Goal: Task Accomplishment & Management: Complete application form

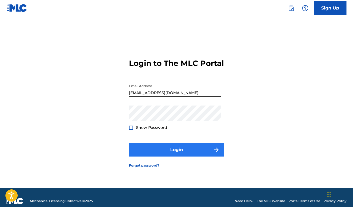
click at [205, 148] on button "Login" at bounding box center [176, 150] width 95 height 14
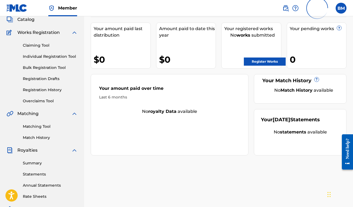
scroll to position [36, 0]
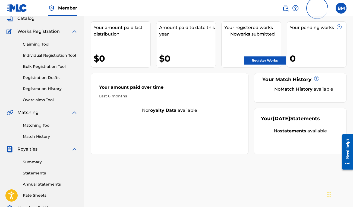
click at [43, 31] on span "Works Registration" at bounding box center [38, 31] width 42 height 7
click at [253, 56] on link "Register Works" at bounding box center [265, 60] width 42 height 8
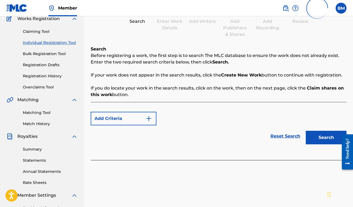
scroll to position [41, 0]
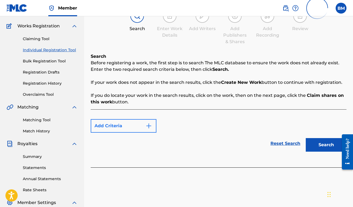
click at [131, 126] on button "Add Criteria" at bounding box center [124, 126] width 66 height 14
click at [148, 125] on img "Search Form" at bounding box center [148, 126] width 7 height 7
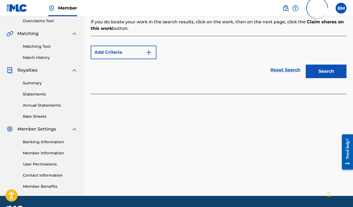
scroll to position [47, 0]
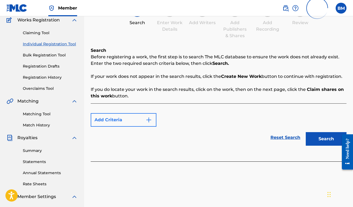
click at [123, 120] on button "Add Criteria" at bounding box center [124, 120] width 66 height 14
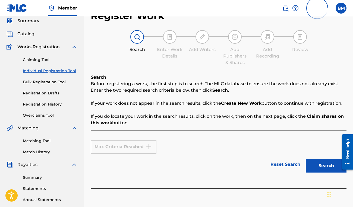
scroll to position [21, 0]
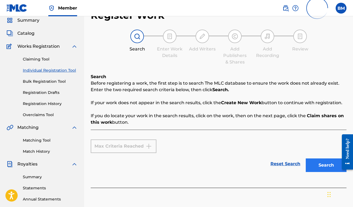
click at [320, 160] on button "Search" at bounding box center [326, 165] width 41 height 14
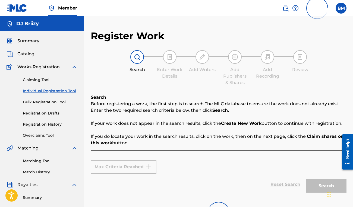
scroll to position [0, 0]
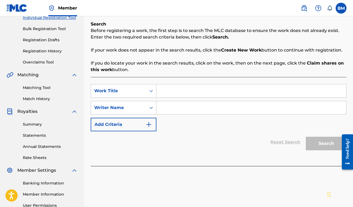
scroll to position [91, 0]
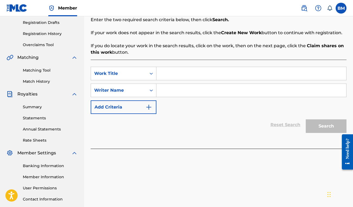
click at [200, 75] on input "Search Form" at bounding box center [251, 73] width 190 height 13
type input "Big Mad"
click at [181, 90] on input "Search Form" at bounding box center [251, 90] width 190 height 13
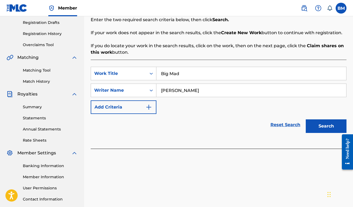
type input "Brianna Martin"
click at [321, 119] on div "Search" at bounding box center [324, 125] width 43 height 22
click at [322, 126] on button "Search" at bounding box center [326, 126] width 41 height 14
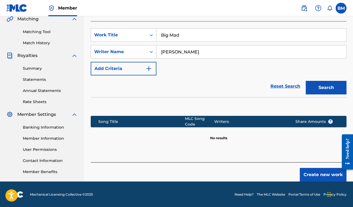
scroll to position [127, 0]
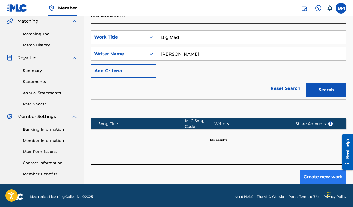
click at [306, 177] on button "Create new work" at bounding box center [323, 177] width 47 height 14
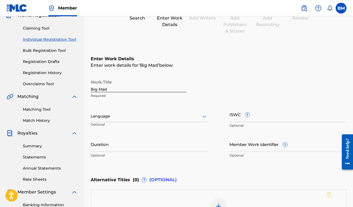
scroll to position [91, 0]
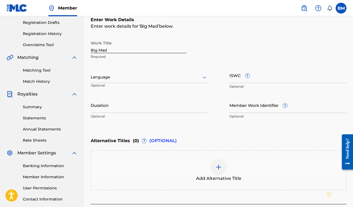
click at [199, 78] on div at bounding box center [149, 77] width 117 height 7
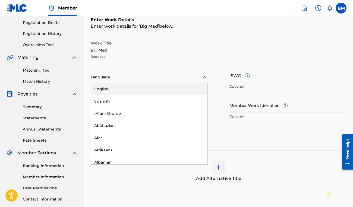
click at [166, 93] on div "English" at bounding box center [149, 89] width 116 height 12
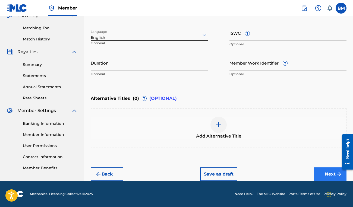
click at [318, 175] on button "Next" at bounding box center [330, 174] width 33 height 14
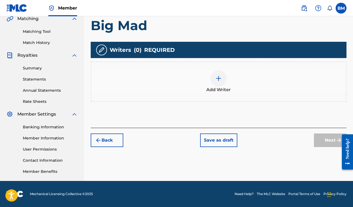
click at [214, 79] on div at bounding box center [218, 78] width 16 height 16
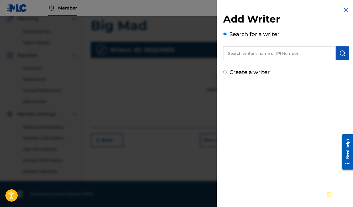
click at [235, 53] on input "text" at bounding box center [279, 53] width 112 height 14
type input "Brianna Alexis Martin"
click at [336, 60] on div "Add Writer Search for a writer Brianna Alexis Martin Create a writer" at bounding box center [286, 44] width 126 height 63
click at [339, 56] on img "submit" at bounding box center [342, 53] width 7 height 7
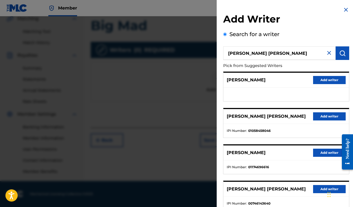
scroll to position [0, 0]
drag, startPoint x: 289, startPoint y: 54, endPoint x: 192, endPoint y: 35, distance: 99.3
click at [192, 35] on div "Add Writer Search for a writer Brianna Alexis Martin Pick from Suggested Writer…" at bounding box center [176, 111] width 353 height 191
paste input "1090022113"
type input "1090022113"
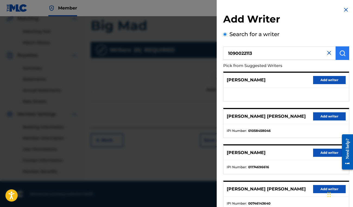
click at [340, 51] on img "submit" at bounding box center [342, 53] width 7 height 7
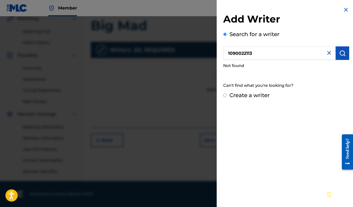
click at [225, 95] on input "Create a writer" at bounding box center [225, 96] width 4 height 4
radio input "false"
radio input "true"
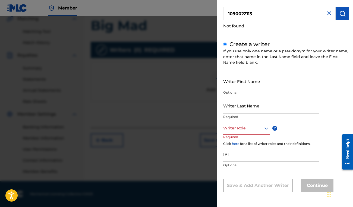
scroll to position [39, 0]
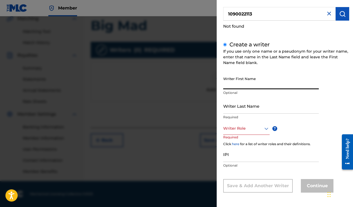
click at [230, 85] on input "Writer First Name" at bounding box center [271, 81] width 96 height 15
type input "[PERSON_NAME]"
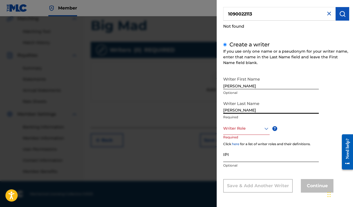
type input "[PERSON_NAME]"
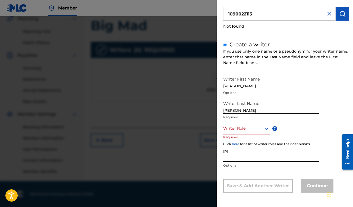
click at [253, 151] on input "IPI" at bounding box center [271, 154] width 96 height 15
paste input "1090022113"
type input "1090022113"
click at [259, 129] on div at bounding box center [246, 128] width 46 height 7
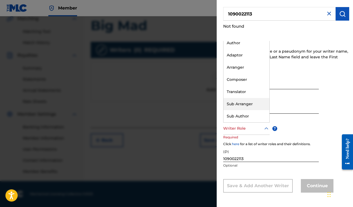
scroll to position [0, 0]
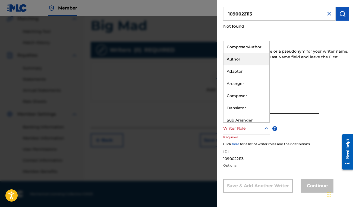
click at [260, 57] on div "Author" at bounding box center [246, 59] width 46 height 12
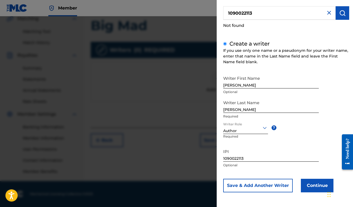
scroll to position [40, 0]
click at [309, 189] on button "Continue" at bounding box center [317, 186] width 33 height 14
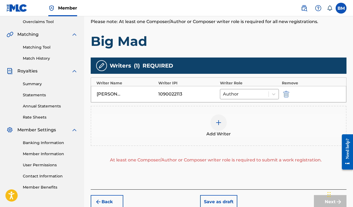
scroll to position [119, 0]
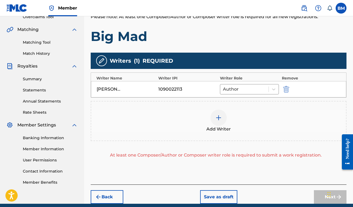
click at [222, 123] on div at bounding box center [218, 118] width 16 height 16
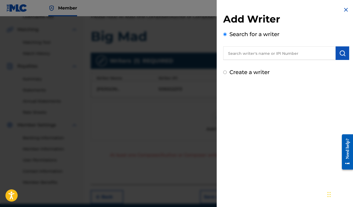
click at [247, 54] on input "text" at bounding box center [279, 53] width 112 height 14
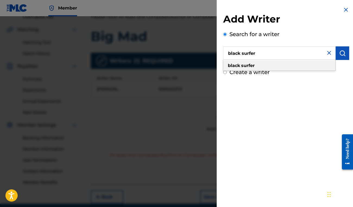
type input "black surfer"
click at [273, 66] on div "black surfer" at bounding box center [279, 66] width 112 height 10
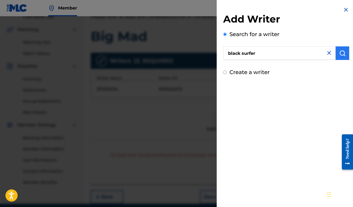
click at [344, 54] on button "submit" at bounding box center [342, 53] width 14 height 14
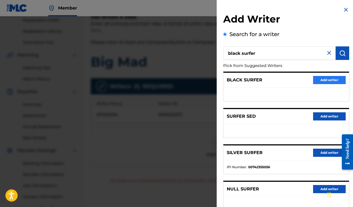
scroll to position [0, 0]
click at [323, 78] on button "Add writer" at bounding box center [329, 80] width 33 height 8
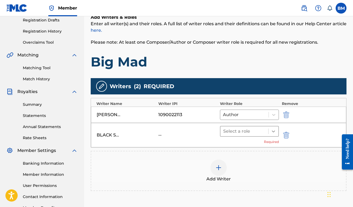
click at [269, 129] on div at bounding box center [273, 131] width 10 height 10
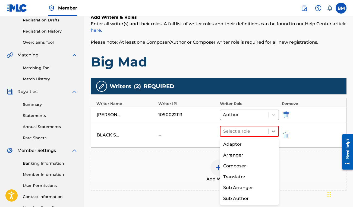
scroll to position [19, 0]
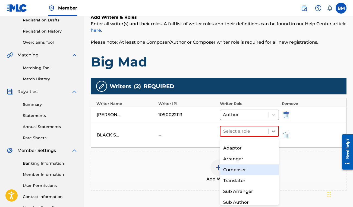
click at [249, 168] on div "Composer" at bounding box center [249, 169] width 59 height 11
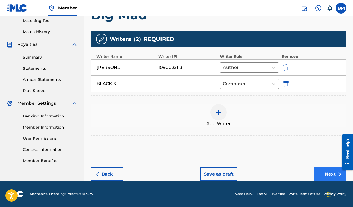
click at [324, 172] on button "Next" at bounding box center [330, 174] width 33 height 14
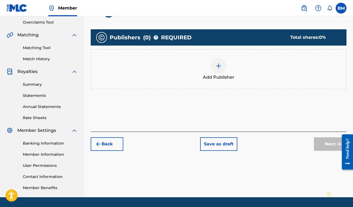
scroll to position [107, 0]
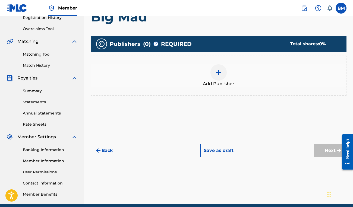
click at [216, 69] on img at bounding box center [218, 72] width 7 height 7
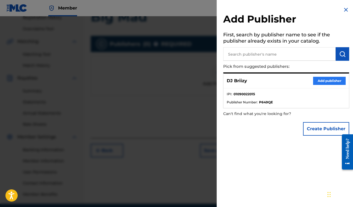
click at [320, 80] on button "Add publisher" at bounding box center [329, 81] width 33 height 8
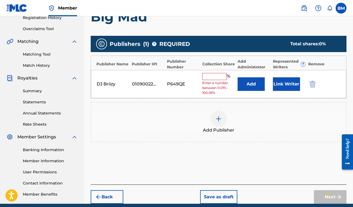
click at [217, 77] on input "text" at bounding box center [214, 76] width 24 height 7
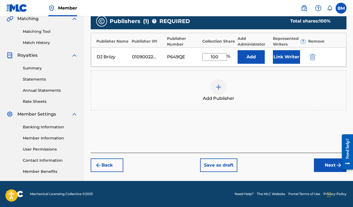
scroll to position [129, 0]
type input "100"
click at [322, 170] on button "Next" at bounding box center [330, 165] width 33 height 14
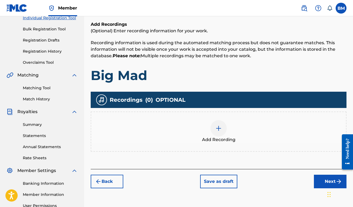
scroll to position [74, 0]
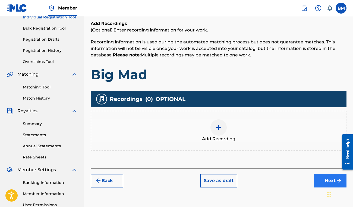
click at [323, 183] on button "Next" at bounding box center [330, 181] width 33 height 14
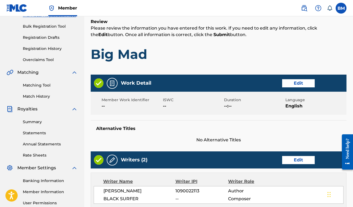
scroll to position [83, 0]
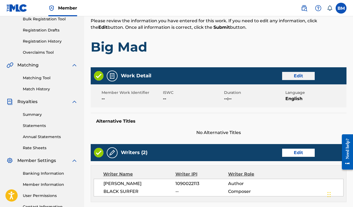
click at [294, 74] on button "Edit" at bounding box center [298, 76] width 33 height 8
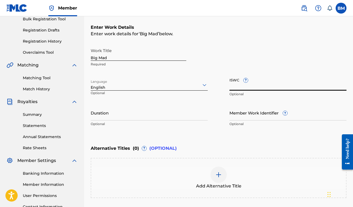
click at [253, 85] on input "ISWC ?" at bounding box center [287, 82] width 117 height 15
paste input "T3338999927"
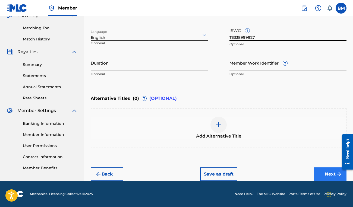
type input "T3338999927"
click at [315, 174] on button "Next" at bounding box center [330, 174] width 33 height 14
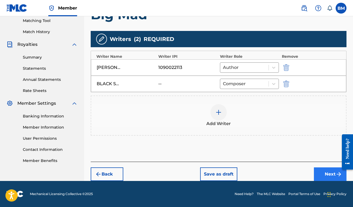
click at [319, 175] on button "Next" at bounding box center [330, 174] width 33 height 14
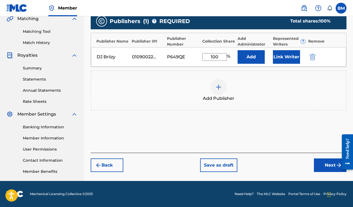
scroll to position [129, 0]
click at [322, 163] on button "Next" at bounding box center [330, 165] width 33 height 14
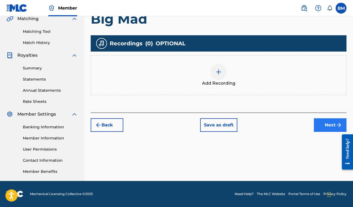
click at [324, 122] on button "Next" at bounding box center [330, 125] width 33 height 14
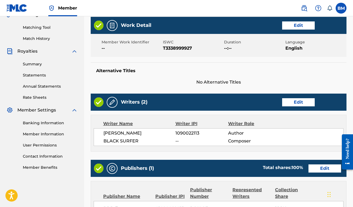
scroll to position [128, 0]
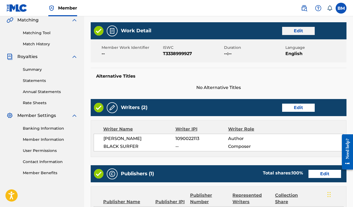
click at [287, 35] on button "Edit" at bounding box center [298, 31] width 33 height 8
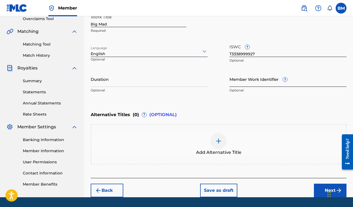
scroll to position [117, 0]
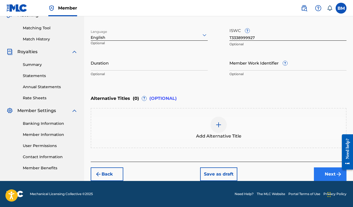
click at [325, 175] on button "Next" at bounding box center [330, 174] width 33 height 14
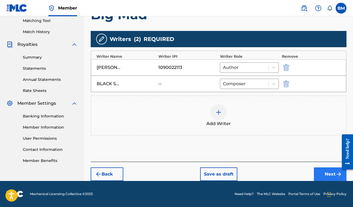
click at [322, 174] on button "Next" at bounding box center [330, 174] width 33 height 14
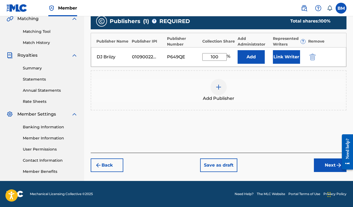
scroll to position [129, 0]
click at [318, 165] on button "Next" at bounding box center [330, 165] width 33 height 14
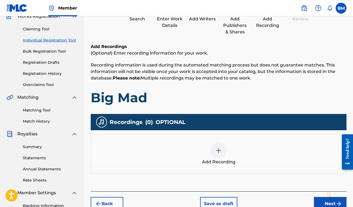
scroll to position [74, 0]
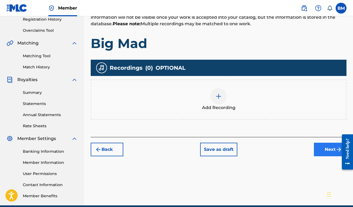
click at [332, 154] on button "Next" at bounding box center [330, 150] width 33 height 14
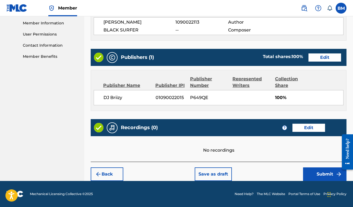
scroll to position [244, 0]
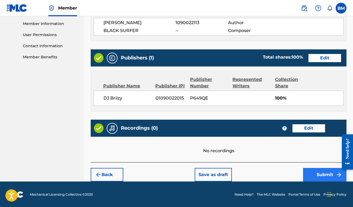
click at [311, 176] on button "Submit" at bounding box center [324, 175] width 43 height 14
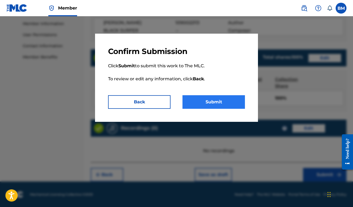
click at [230, 101] on button "Submit" at bounding box center [213, 102] width 62 height 14
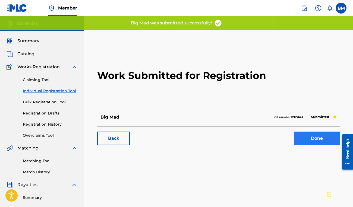
click at [298, 140] on link "Done" at bounding box center [317, 139] width 46 height 14
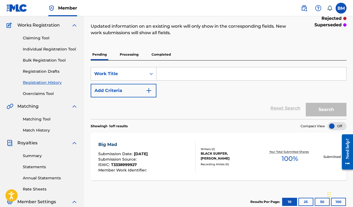
scroll to position [42, 0]
click at [231, 155] on div "BLACK SURFER, Brianna Martin" at bounding box center [229, 156] width 56 height 10
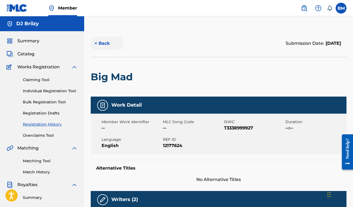
click at [98, 40] on button "< Back" at bounding box center [107, 44] width 33 height 14
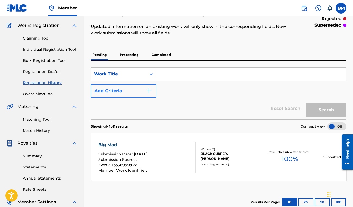
scroll to position [45, 0]
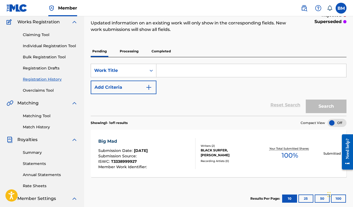
click at [210, 159] on div "Recording Artists ( 0 )" at bounding box center [229, 161] width 56 height 4
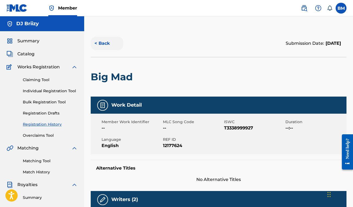
click at [104, 43] on button "< Back" at bounding box center [107, 44] width 33 height 14
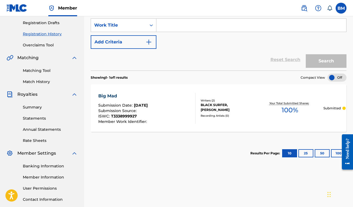
scroll to position [73, 0]
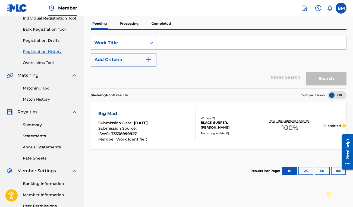
click at [126, 67] on div "Reset Search Search" at bounding box center [219, 77] width 256 height 22
click at [125, 58] on button "Add Criteria" at bounding box center [124, 60] width 66 height 14
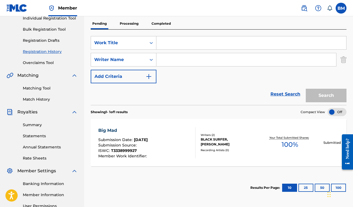
click at [169, 43] on input "Search Form" at bounding box center [251, 42] width 190 height 13
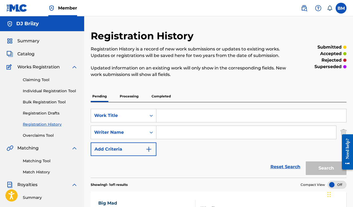
scroll to position [0, 0]
type input "b"
type input "trust issues"
click at [200, 138] on input "Search Form" at bounding box center [246, 132] width 180 height 13
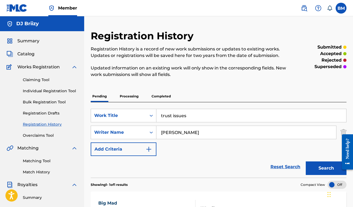
type input "Brianna Martin"
drag, startPoint x: 200, startPoint y: 138, endPoint x: 328, endPoint y: 171, distance: 131.7
click at [328, 171] on button "Search" at bounding box center [326, 168] width 41 height 14
click at [40, 68] on span "Works Registration" at bounding box center [38, 67] width 42 height 7
click at [35, 67] on span "Works Registration" at bounding box center [38, 67] width 42 height 7
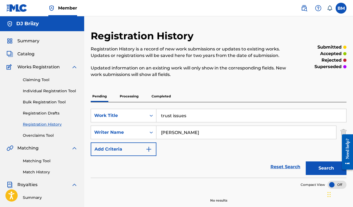
click at [52, 14] on link "Member" at bounding box center [62, 8] width 29 height 16
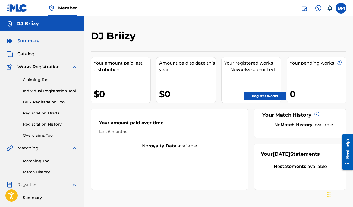
click at [25, 11] on img at bounding box center [17, 8] width 21 height 8
click at [259, 96] on link "Register Works" at bounding box center [265, 96] width 42 height 8
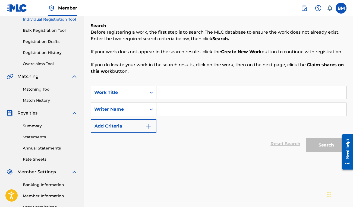
scroll to position [80, 0]
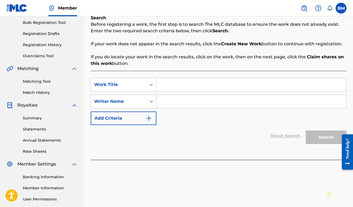
click at [206, 79] on input "Search Form" at bounding box center [251, 84] width 190 height 13
type input "trust issues"
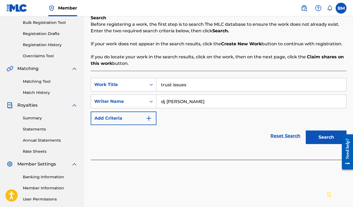
type input "dj Briizy"
drag, startPoint x: 221, startPoint y: 91, endPoint x: 323, endPoint y: 138, distance: 112.5
click at [323, 138] on button "Search" at bounding box center [326, 138] width 41 height 14
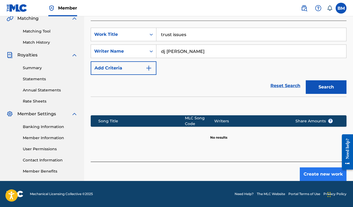
click at [307, 172] on button "Create new work" at bounding box center [323, 174] width 47 height 14
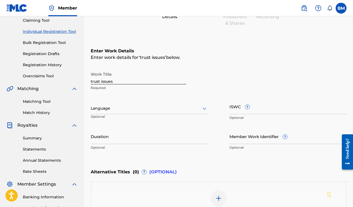
scroll to position [55, 0]
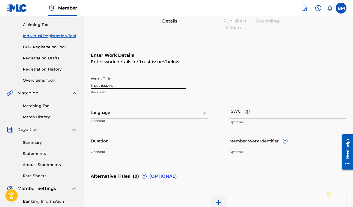
drag, startPoint x: 160, startPoint y: 84, endPoint x: 50, endPoint y: 85, distance: 109.6
click at [50, 85] on main "DJ Briizy Summary Catalog Works Registration Claiming Tool Individual Registrat…" at bounding box center [176, 110] width 353 height 298
type input "Trust Issues"
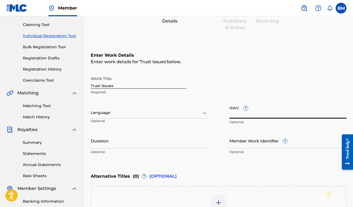
paste input "T3339469788"
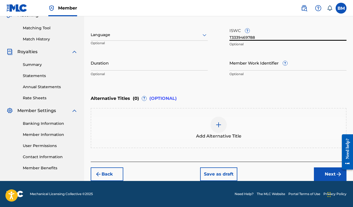
scroll to position [133, 0]
type input "T3339469788"
click at [323, 171] on button "Next" at bounding box center [330, 174] width 33 height 14
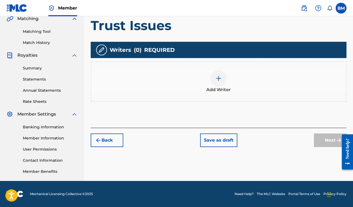
scroll to position [129, 0]
click at [236, 88] on div "Add Writer" at bounding box center [218, 81] width 255 height 23
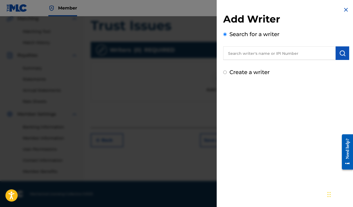
click at [253, 54] on input "text" at bounding box center [279, 53] width 112 height 14
paste input "#1090022113"
click at [230, 52] on input "#1090022113" at bounding box center [279, 53] width 112 height 14
type input "1090022113"
click at [339, 54] on img "submit" at bounding box center [342, 53] width 7 height 7
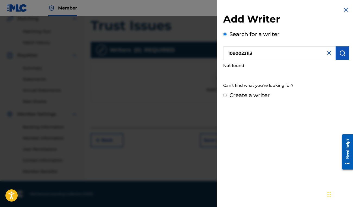
click at [225, 96] on input "Create a writer" at bounding box center [225, 96] width 4 height 4
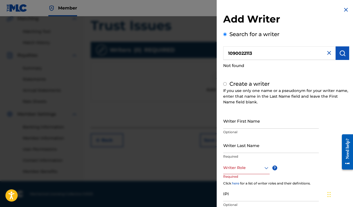
radio input "false"
radio input "true"
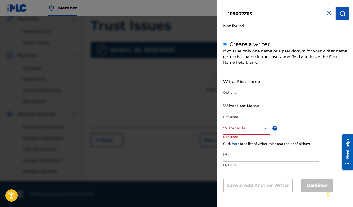
scroll to position [39, 0]
click at [234, 160] on input "IPI" at bounding box center [271, 154] width 96 height 15
paste input "#1090022113"
click at [226, 156] on input "#1090022113" at bounding box center [271, 154] width 96 height 15
type input "1090022113"
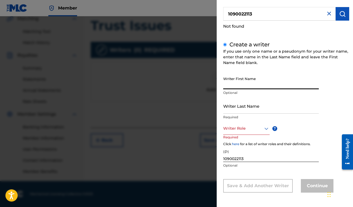
click at [228, 87] on input "Writer First Name" at bounding box center [271, 81] width 96 height 15
type input "[PERSON_NAME]"
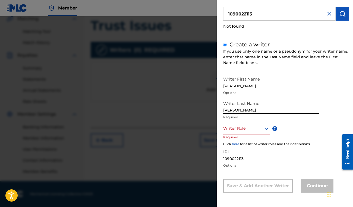
type input "[PERSON_NAME]"
click at [252, 127] on div at bounding box center [246, 128] width 46 height 7
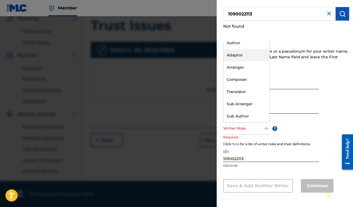
scroll to position [16, 0]
click at [255, 46] on div "Author" at bounding box center [246, 43] width 46 height 12
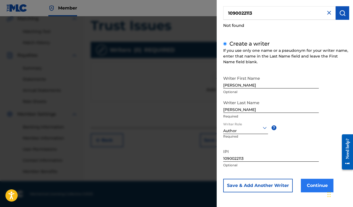
scroll to position [40, 0]
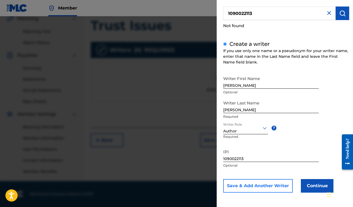
click at [281, 181] on button "Save & Add Another Writer" at bounding box center [257, 186] width 69 height 14
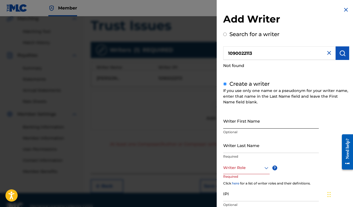
scroll to position [0, 0]
click at [259, 50] on input "1090022113" at bounding box center [279, 53] width 112 height 14
radio input "true"
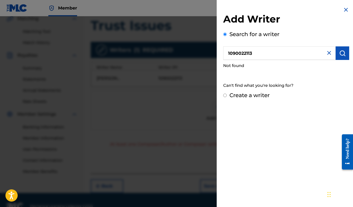
drag, startPoint x: 261, startPoint y: 57, endPoint x: 190, endPoint y: 39, distance: 72.8
click at [190, 39] on div "Add Writer Search for a writer 1090022113 Not found Can't find what you're look…" at bounding box center [176, 111] width 353 height 191
type input "kendrick o brien"
click at [340, 55] on img "submit" at bounding box center [342, 53] width 7 height 7
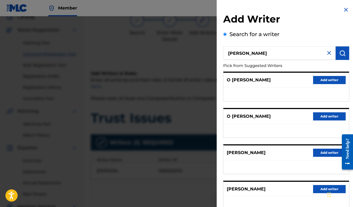
drag, startPoint x: 281, startPoint y: 52, endPoint x: 209, endPoint y: 48, distance: 72.3
click at [209, 48] on div "Add Writer Search for a writer kendrick o brien Pick from Suggested Writers O B…" at bounding box center [176, 111] width 353 height 191
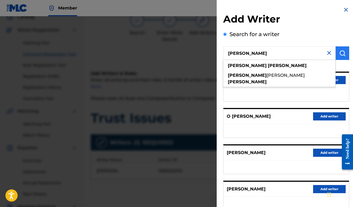
type input "patton kendrick"
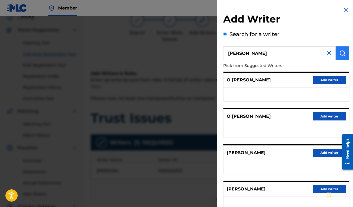
click at [344, 56] on button "submit" at bounding box center [342, 53] width 14 height 14
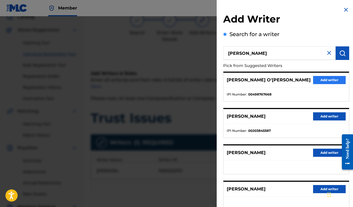
click at [316, 78] on button "Add writer" at bounding box center [329, 80] width 33 height 8
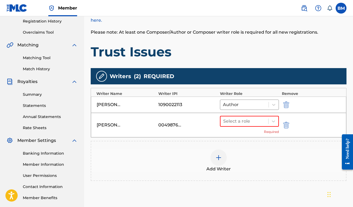
scroll to position [104, 0]
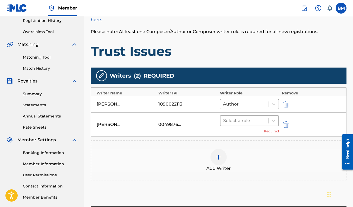
click at [256, 121] on div at bounding box center [244, 121] width 42 height 8
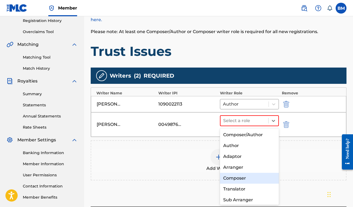
click at [241, 177] on div "Composer" at bounding box center [249, 178] width 59 height 11
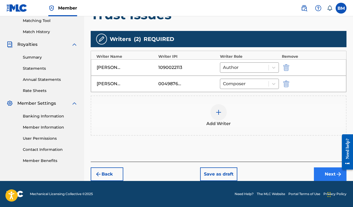
click at [316, 171] on button "Next" at bounding box center [330, 174] width 33 height 14
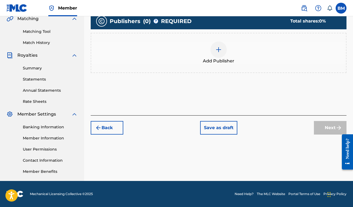
click at [220, 53] on div at bounding box center [218, 50] width 16 height 16
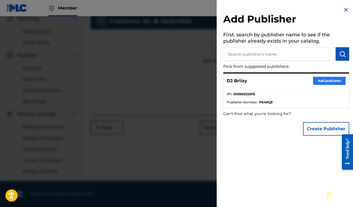
click at [321, 79] on button "Add publisher" at bounding box center [329, 81] width 33 height 8
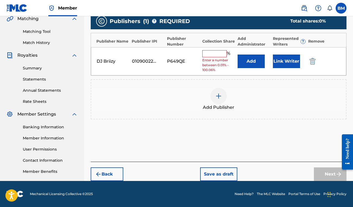
click at [218, 53] on input "text" at bounding box center [214, 53] width 24 height 7
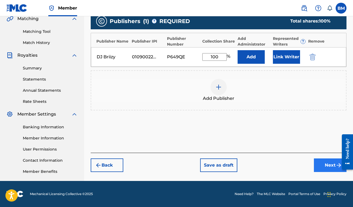
type input "100"
click at [322, 159] on button "Next" at bounding box center [330, 165] width 33 height 14
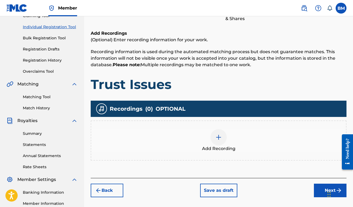
scroll to position [65, 0]
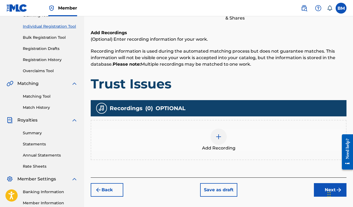
click at [217, 147] on span "Add Recording" at bounding box center [218, 148] width 33 height 7
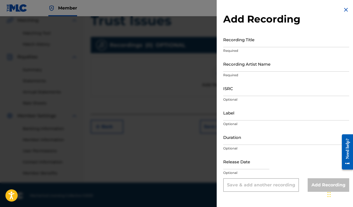
scroll to position [129, 0]
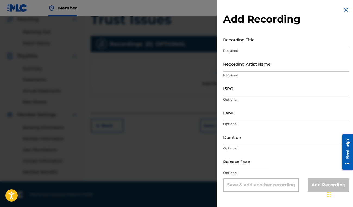
click at [259, 42] on input "Recording Title" at bounding box center [286, 39] width 126 height 15
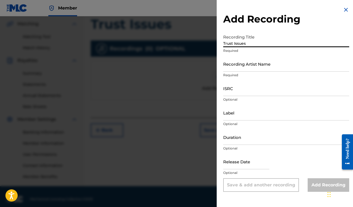
type input "Trust Issues"
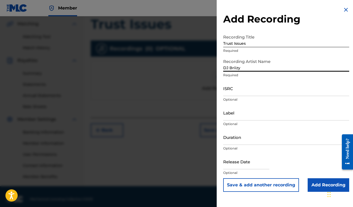
type input "DJ Briizy"
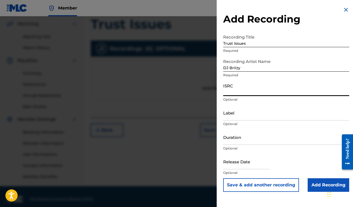
paste input "QZWFN2423466"
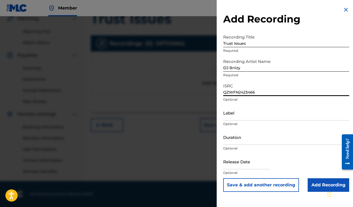
scroll to position [129, 0]
type input "QZWFN2423466"
click at [261, 160] on input "text" at bounding box center [246, 161] width 46 height 15
select select "8"
select select "2025"
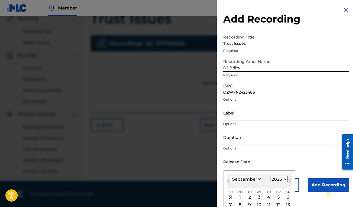
click at [259, 163] on input "text" at bounding box center [246, 161] width 46 height 15
type input "11/22/2024"
click at [285, 136] on input "Duration" at bounding box center [286, 136] width 126 height 15
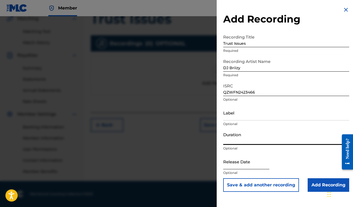
click at [252, 160] on input "text" at bounding box center [246, 161] width 46 height 15
select select "8"
select select "2025"
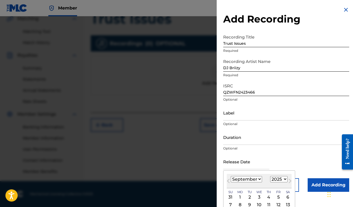
select select "10"
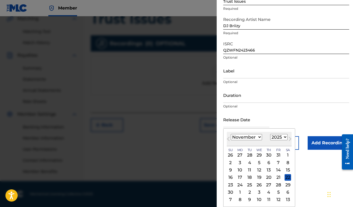
scroll to position [42, 0]
select select "2024"
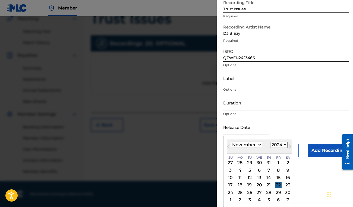
click at [275, 186] on div "22" at bounding box center [278, 185] width 7 height 7
type input "November 22 2024"
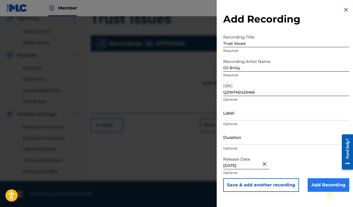
click at [320, 180] on input "Add Recording" at bounding box center [328, 185] width 42 height 14
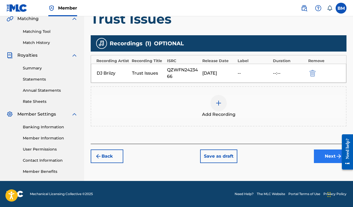
click at [321, 159] on button "Next" at bounding box center [330, 157] width 33 height 14
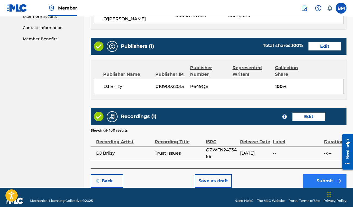
scroll to position [262, 0]
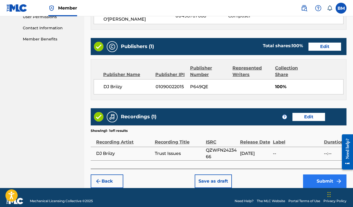
click at [319, 174] on button "Submit" at bounding box center [324, 181] width 43 height 14
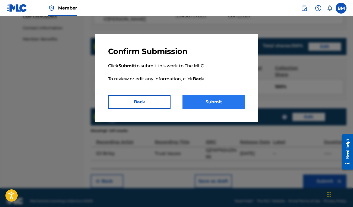
click at [227, 107] on button "Submit" at bounding box center [213, 102] width 62 height 14
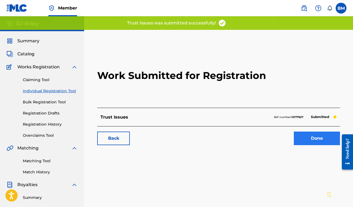
click at [304, 136] on link "Done" at bounding box center [317, 139] width 46 height 14
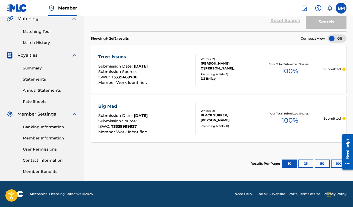
scroll to position [129, 0]
click at [148, 128] on div "ISWC : T3338999927" at bounding box center [123, 127] width 50 height 5
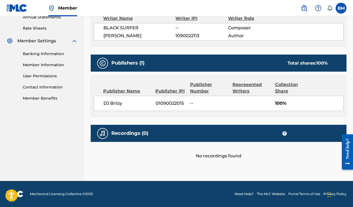
scroll to position [202, 0]
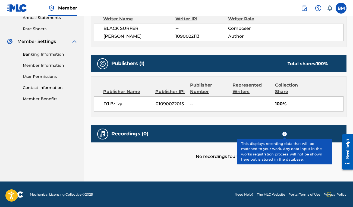
click at [283, 134] on span "?" at bounding box center [284, 134] width 4 height 4
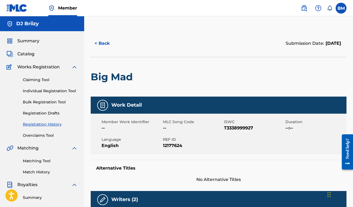
scroll to position [1, 0]
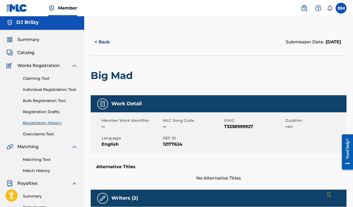
click at [40, 39] on div "Summary" at bounding box center [42, 39] width 71 height 7
click at [36, 43] on span "Summary" at bounding box center [28, 39] width 22 height 7
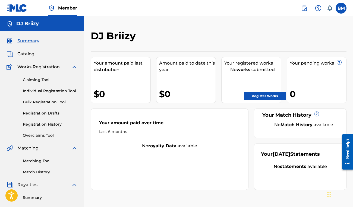
click at [17, 11] on img at bounding box center [17, 8] width 21 height 8
